Goal: Information Seeking & Learning: Understand process/instructions

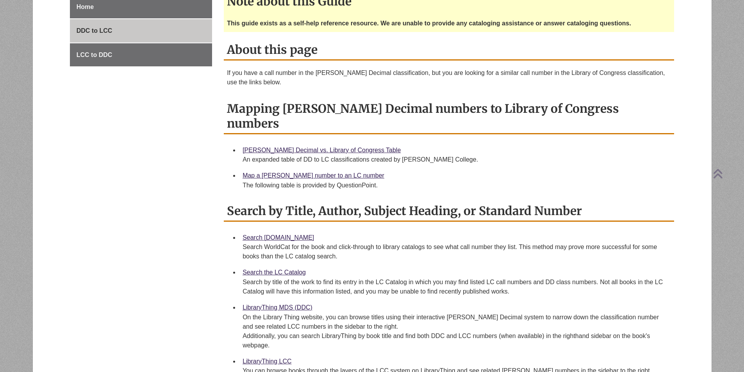
scroll to position [234, 0]
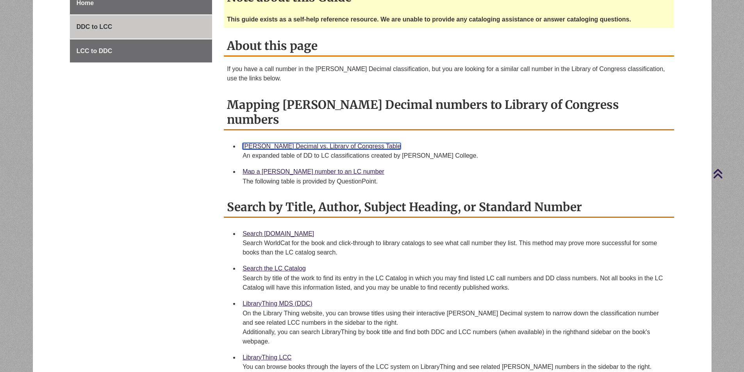
click at [318, 143] on link "Dewey Decimal vs. Library of Congress Table" at bounding box center [322, 146] width 158 height 7
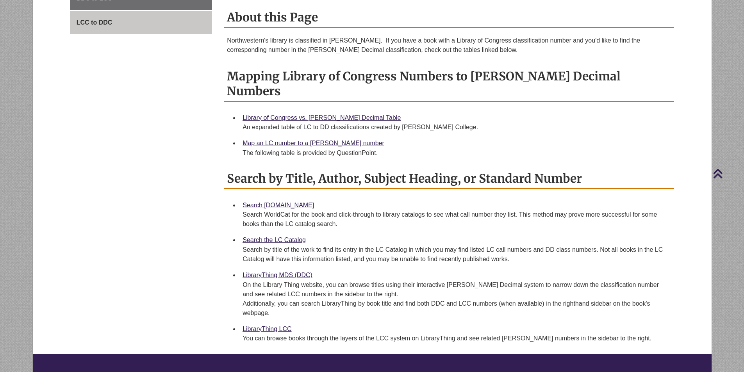
scroll to position [178, 0]
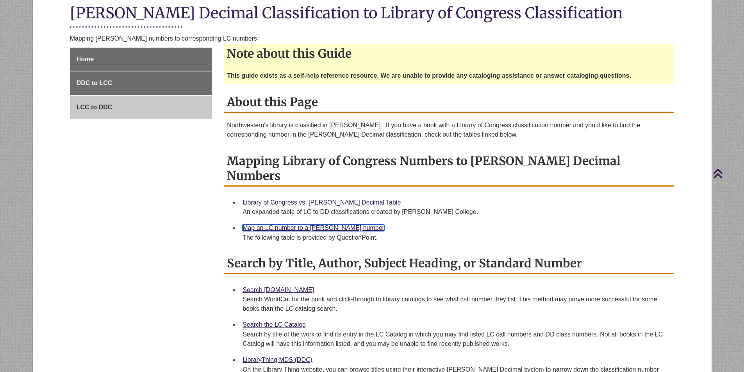
click at [310, 225] on link "Map an LC number to a [PERSON_NAME] number" at bounding box center [314, 228] width 142 height 7
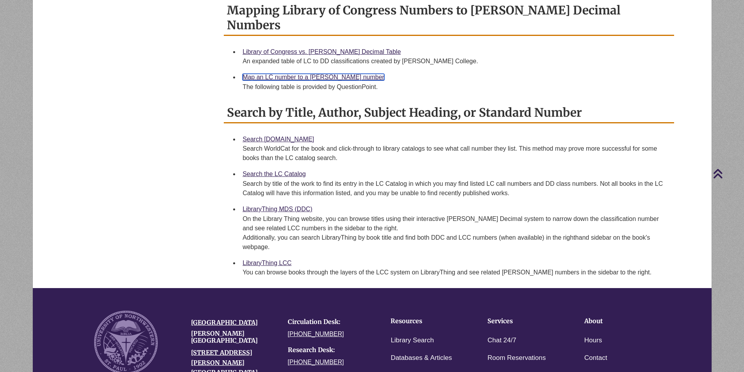
scroll to position [334, 0]
